Goal: Find specific page/section: Find specific page/section

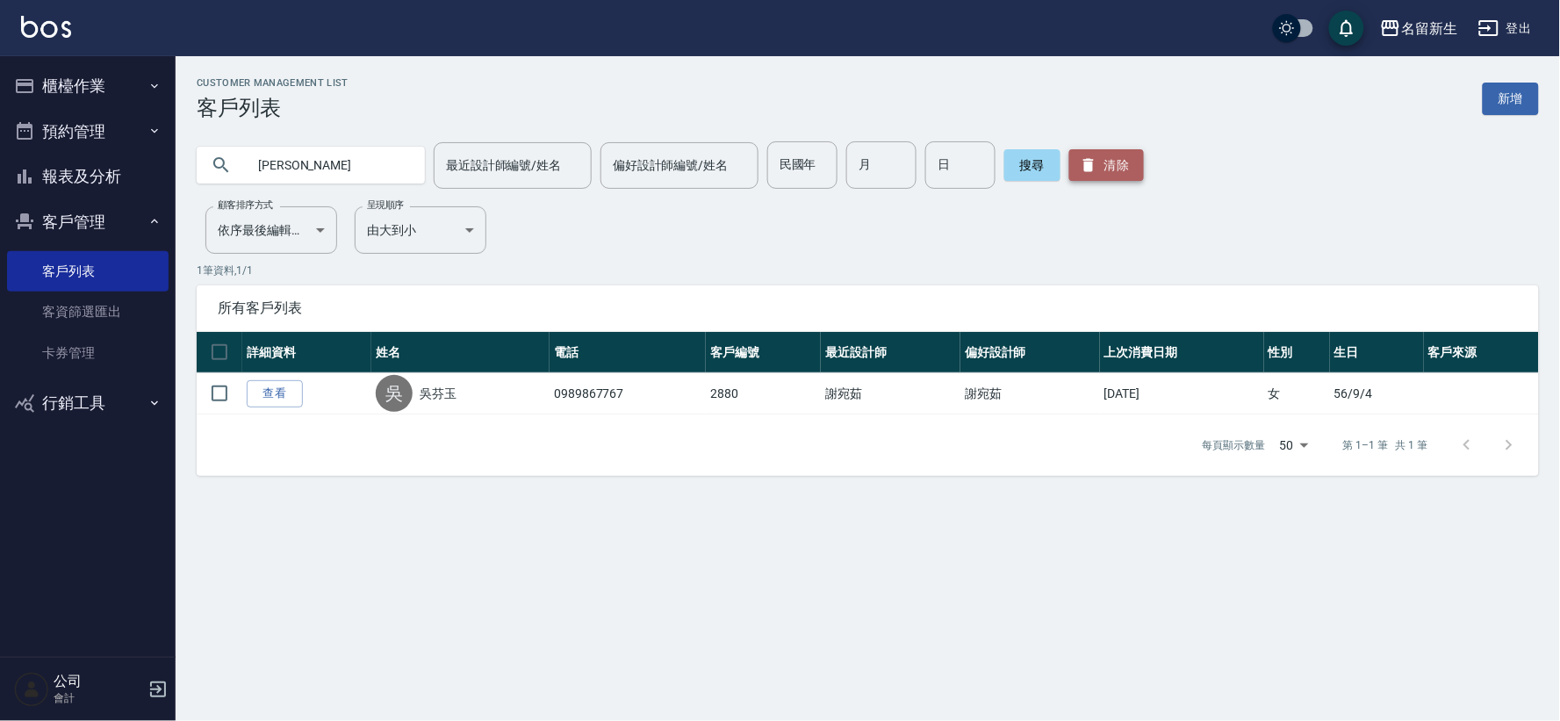
click at [1097, 162] on button "清除" at bounding box center [1106, 165] width 75 height 32
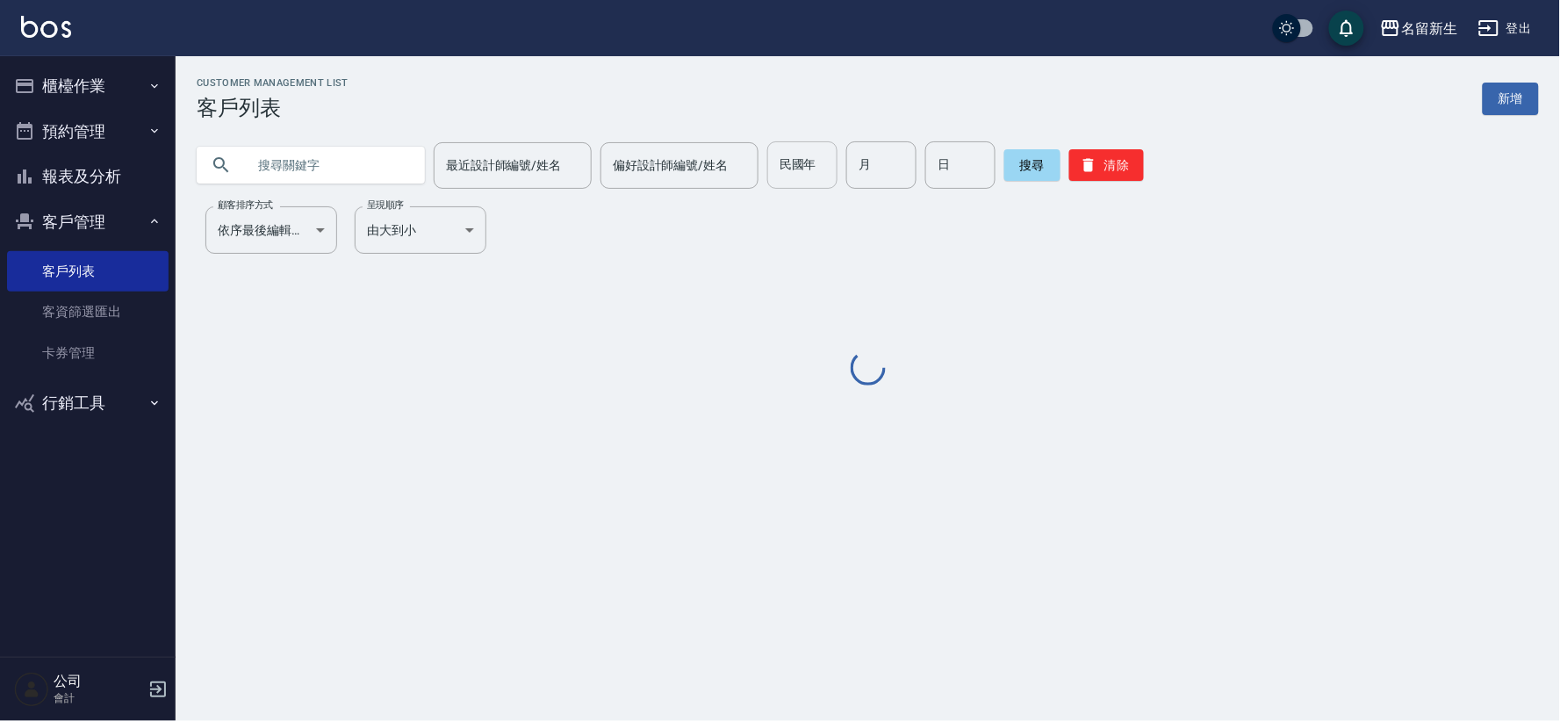
click at [791, 172] on input "民國年" at bounding box center [802, 164] width 70 height 47
type input "84"
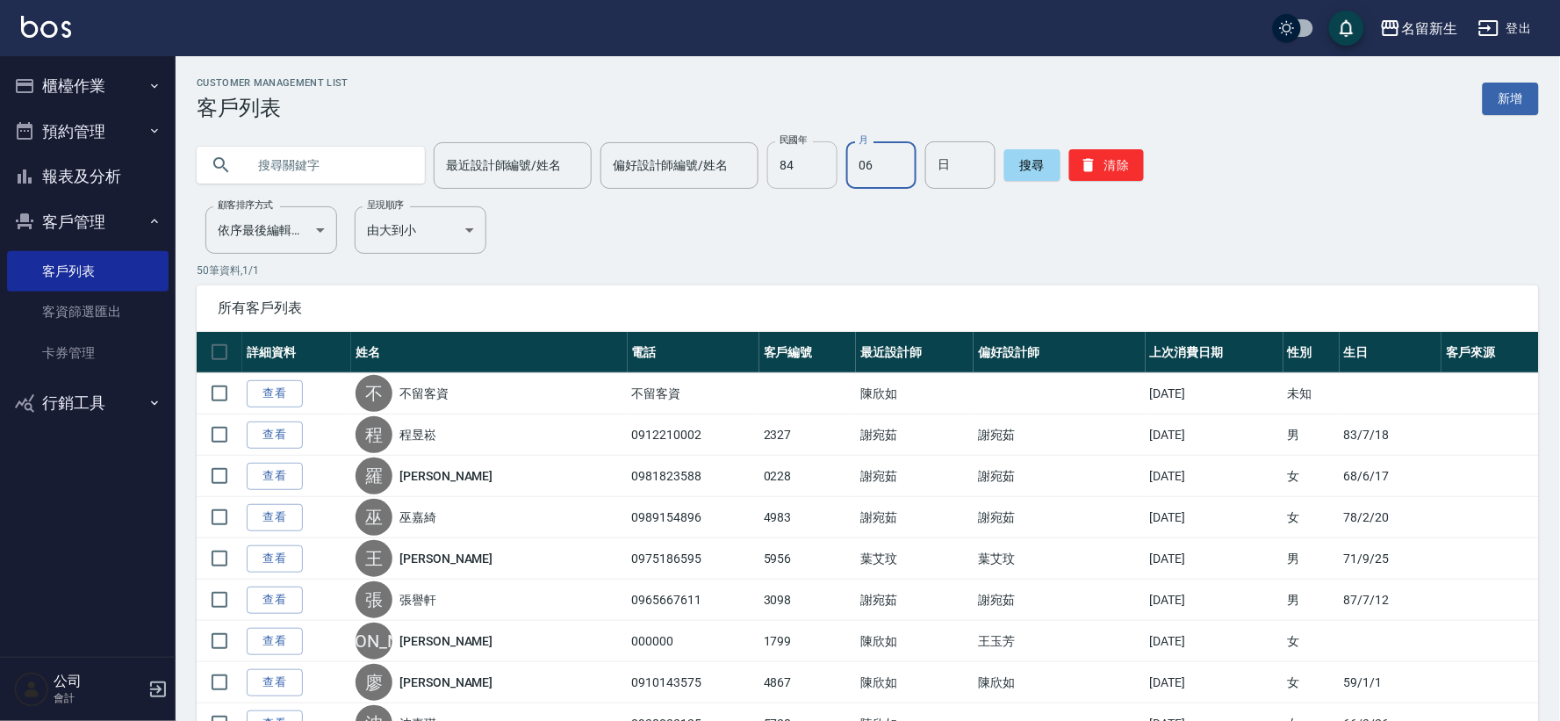
type input "06"
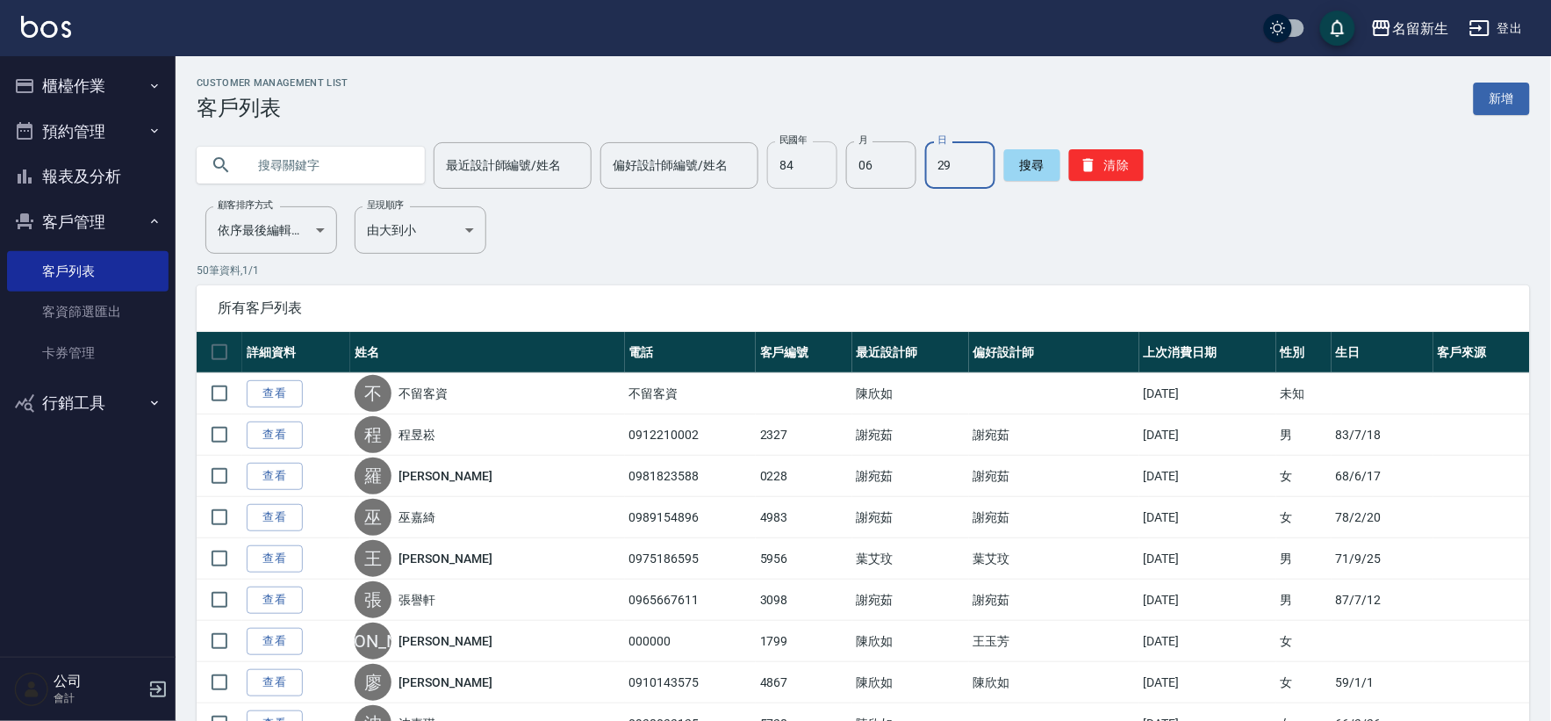
type input "29"
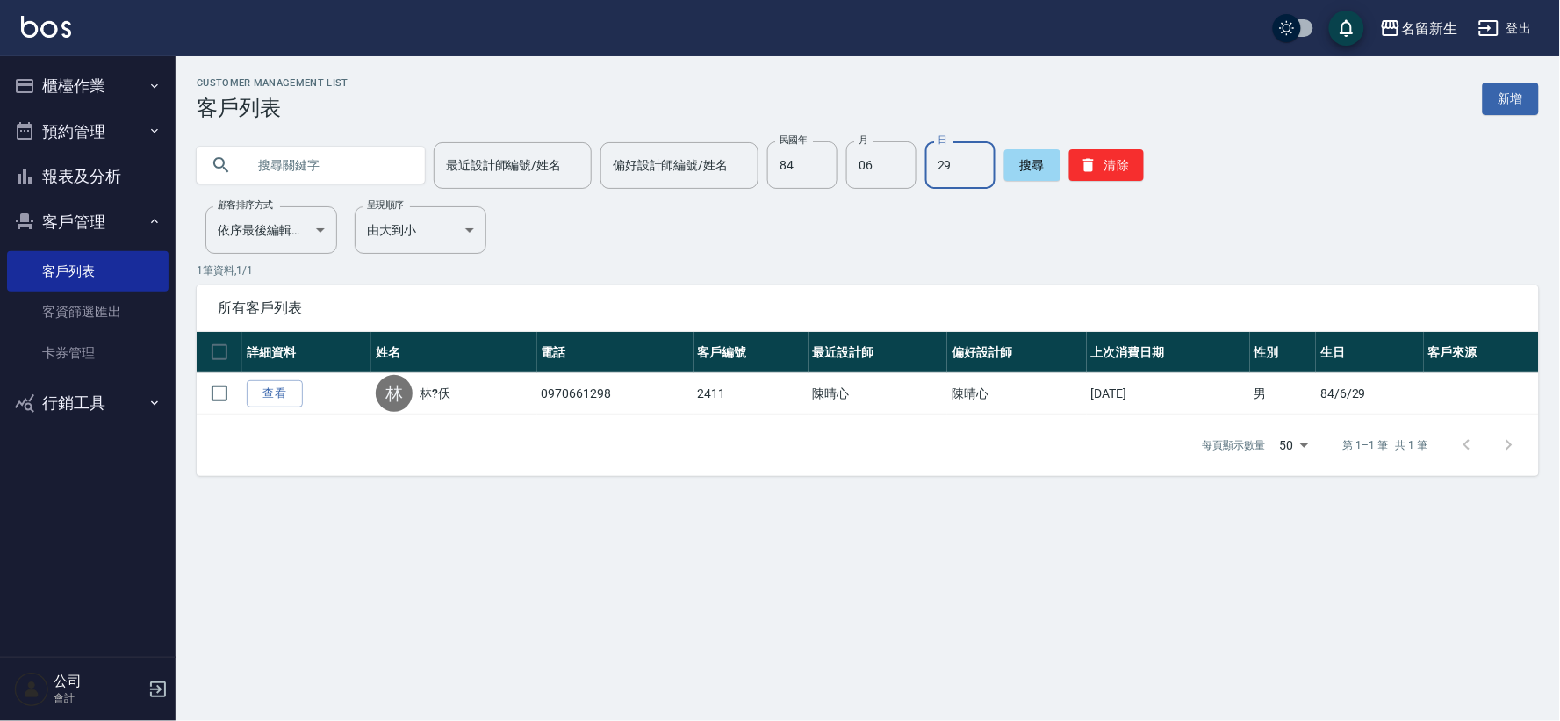
drag, startPoint x: 1074, startPoint y: 172, endPoint x: 1060, endPoint y: 178, distance: 15.3
click at [1080, 172] on icon "button" at bounding box center [1089, 165] width 18 height 18
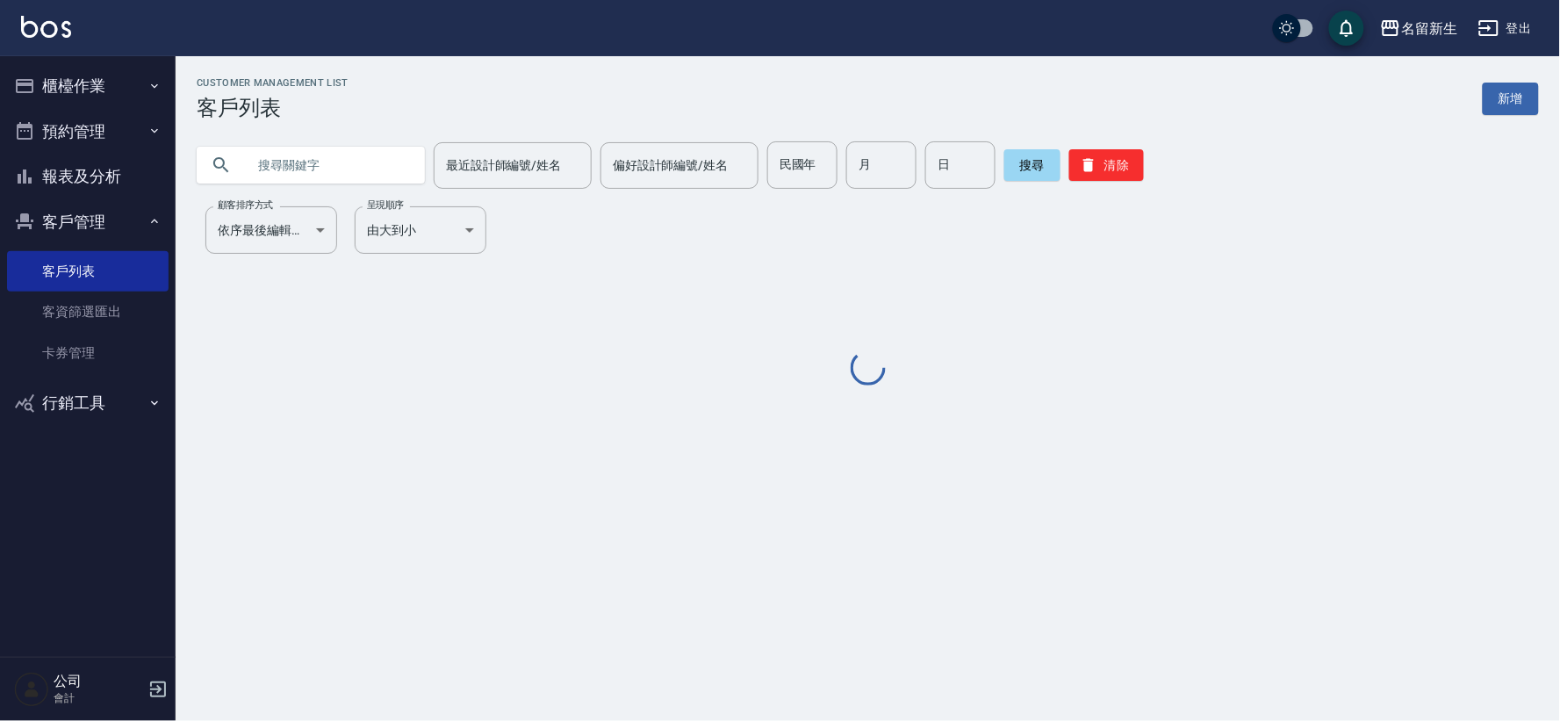
click at [291, 168] on input "text" at bounding box center [328, 164] width 165 height 47
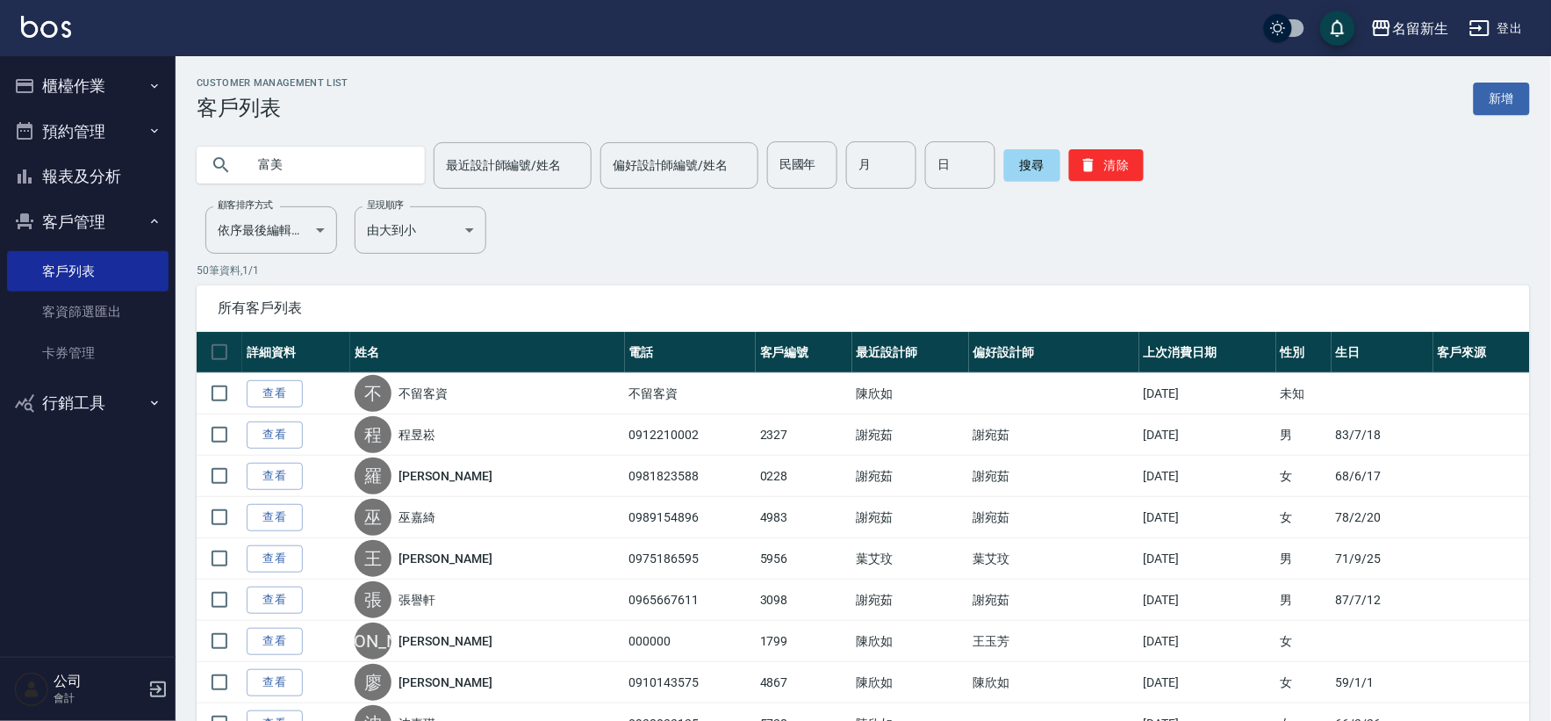
type input "富美"
